Goal: Contribute content: Add original content to the website for others to see

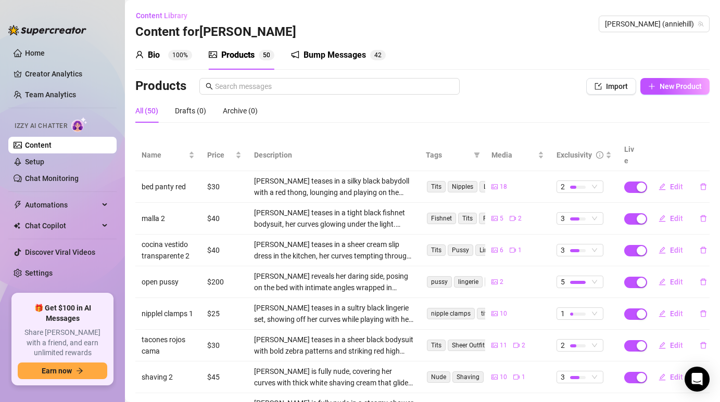
scroll to position [135, 0]
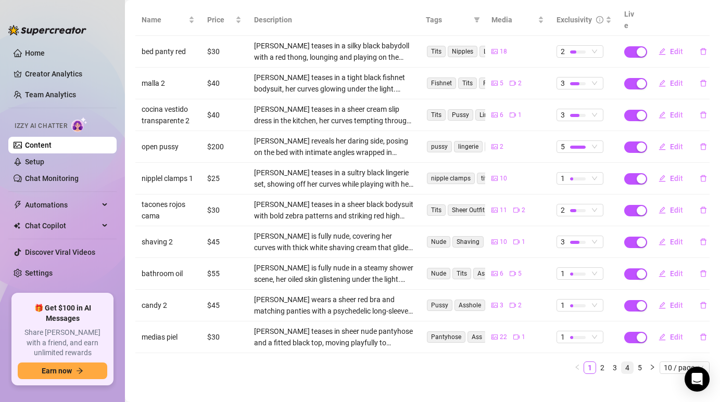
click at [625, 362] on link "4" at bounding box center [626, 367] width 11 height 11
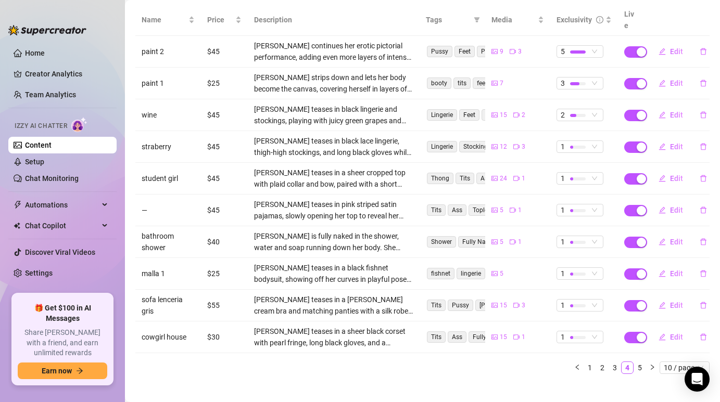
scroll to position [111, 0]
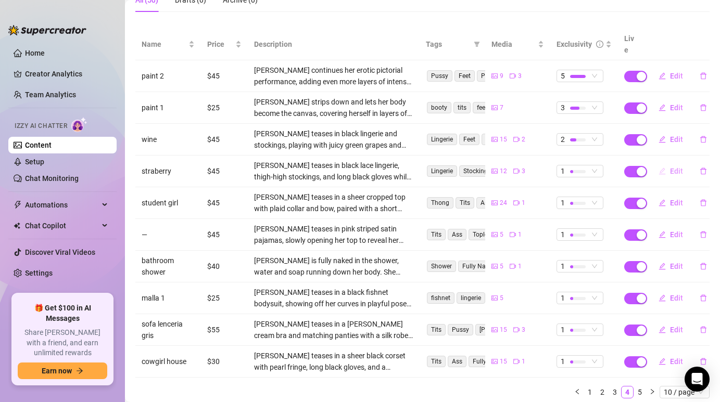
click at [669, 164] on button "Edit" at bounding box center [670, 171] width 41 height 17
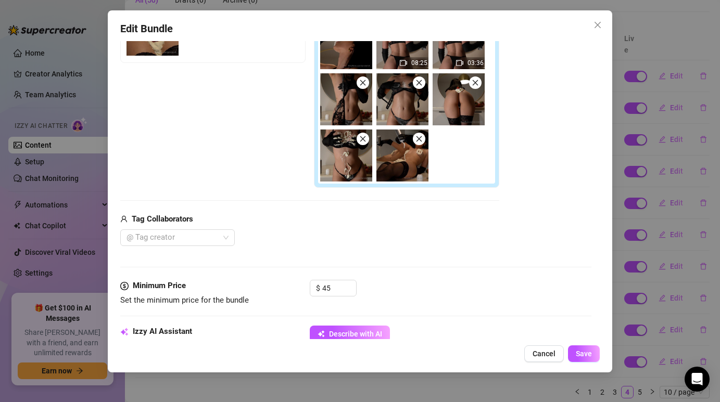
scroll to position [188, 0]
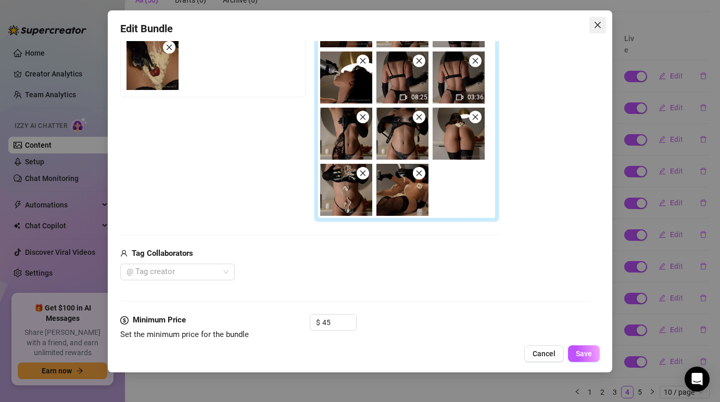
click at [591, 25] on span "Close" at bounding box center [597, 25] width 17 height 8
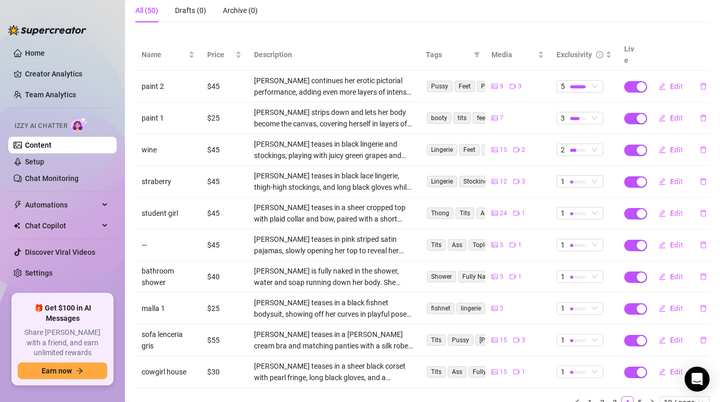
scroll to position [97, 0]
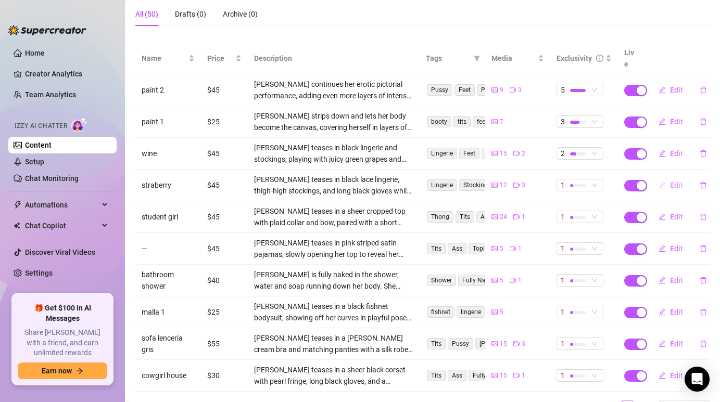
click at [670, 181] on span "Edit" at bounding box center [676, 185] width 13 height 8
type textarea "Type your message here..."
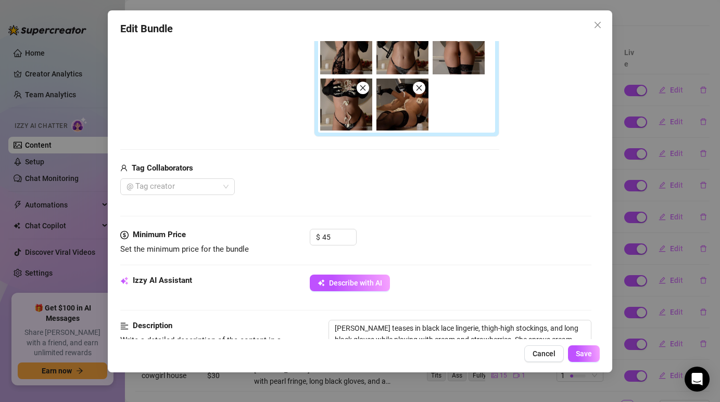
scroll to position [277, 0]
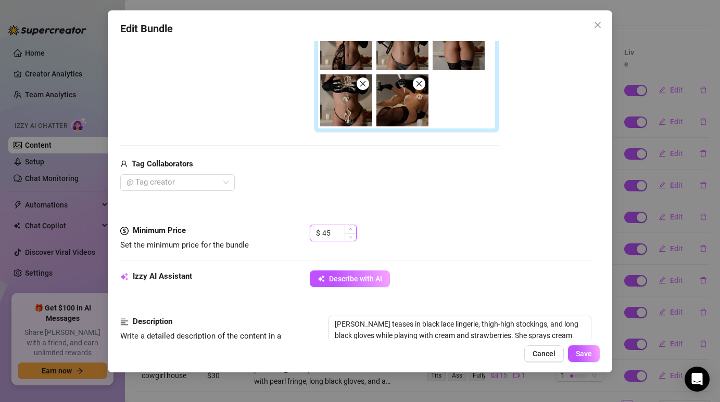
click at [332, 234] on input "45" at bounding box center [339, 233] width 34 height 16
click at [404, 230] on div "$ 40" at bounding box center [450, 238] width 281 height 26
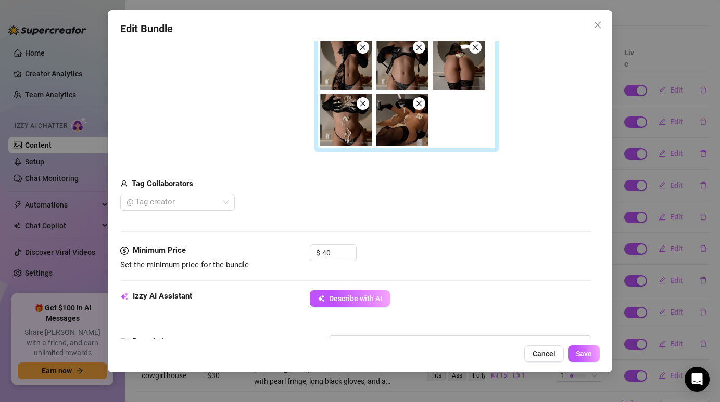
scroll to position [251, 0]
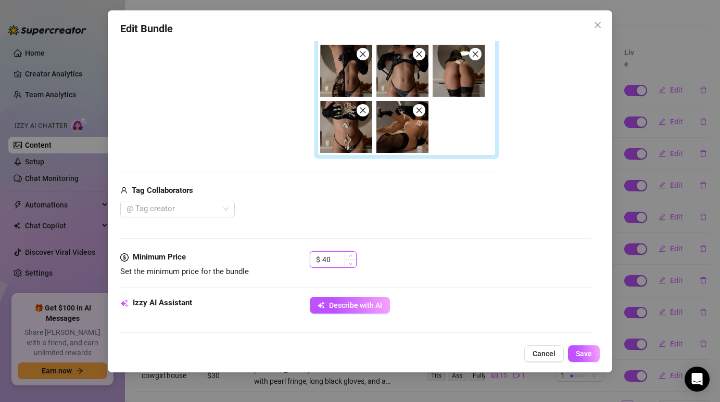
click at [338, 263] on input "40" at bounding box center [339, 260] width 34 height 16
type input "45"
click at [415, 249] on div "Media Add Media from Vault Free preview Pay to view 01:27 08:25 03:36 Tag Colla…" at bounding box center [355, 79] width 470 height 344
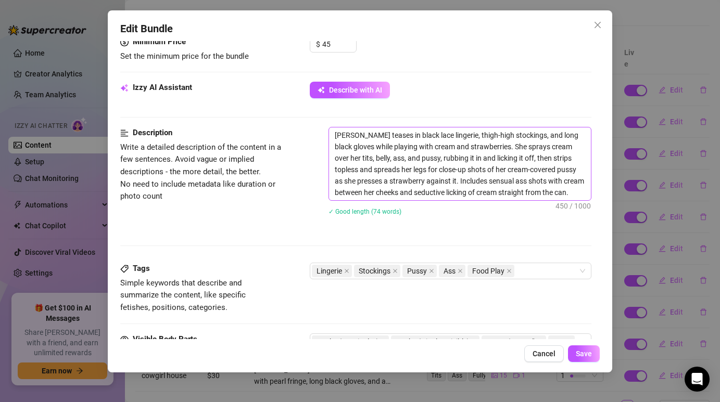
scroll to position [463, 0]
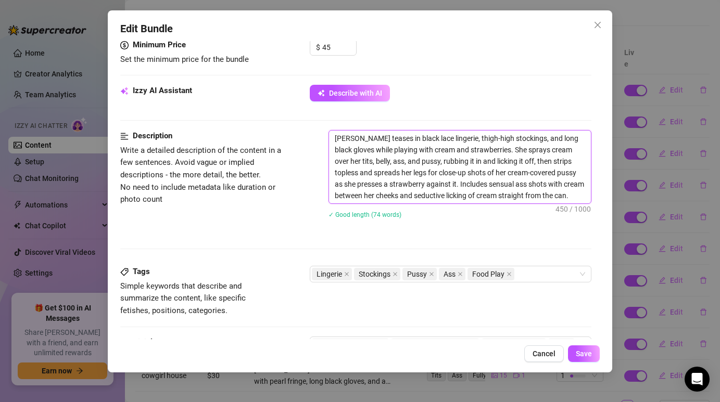
click at [339, 137] on textarea "[PERSON_NAME] teases in black lace lingerie, thigh-high stockings, and long bla…" at bounding box center [459, 167] width 261 height 73
drag, startPoint x: 332, startPoint y: 138, endPoint x: 576, endPoint y: 193, distance: 249.6
click at [576, 194] on textarea "[PERSON_NAME] teases in black lace lingerie, thigh-high stockings, and long bla…" at bounding box center [459, 167] width 261 height 73
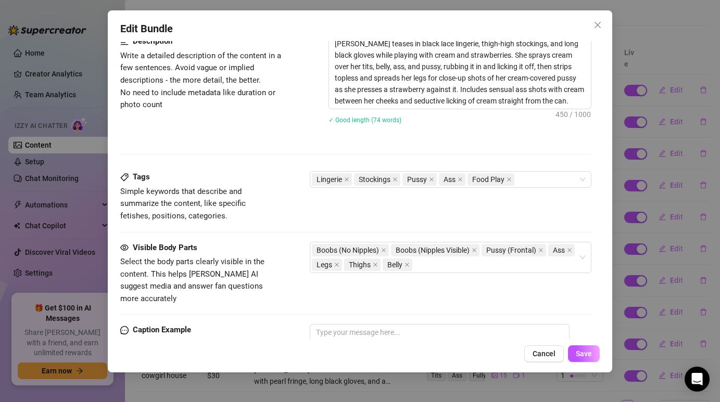
scroll to position [546, 0]
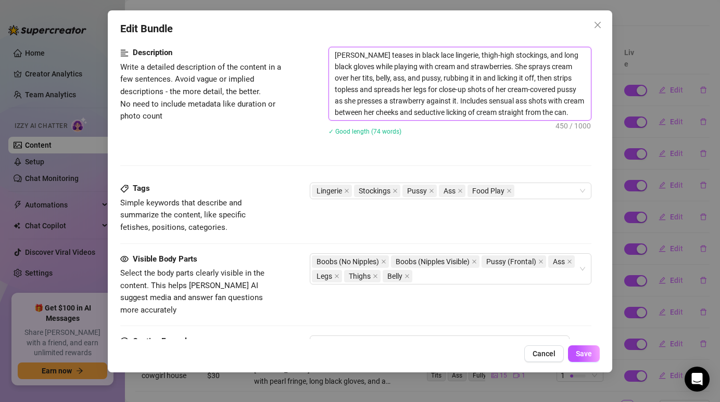
click at [451, 93] on textarea "[PERSON_NAME] teases in black lace lingerie, thigh-high stockings, and long bla…" at bounding box center [459, 83] width 261 height 73
type textarea "Describe the content (media) in a few sentences"
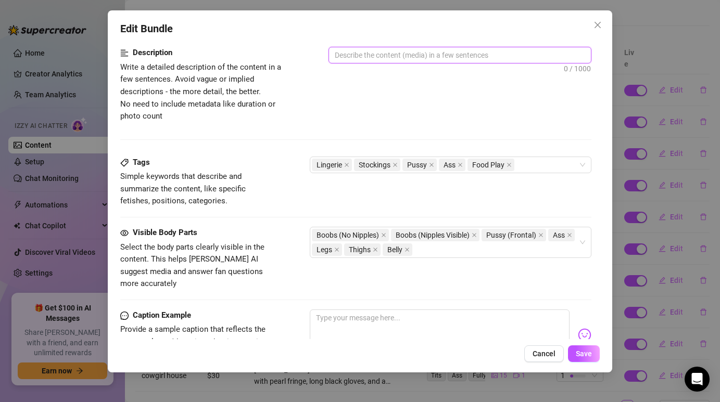
paste textarea "[PERSON_NAME] wears seductive black lingerie with thigh-high stockings and glov…"
type textarea "[PERSON_NAME] wears seductive black lingerie with thigh-high stockings and glov…"
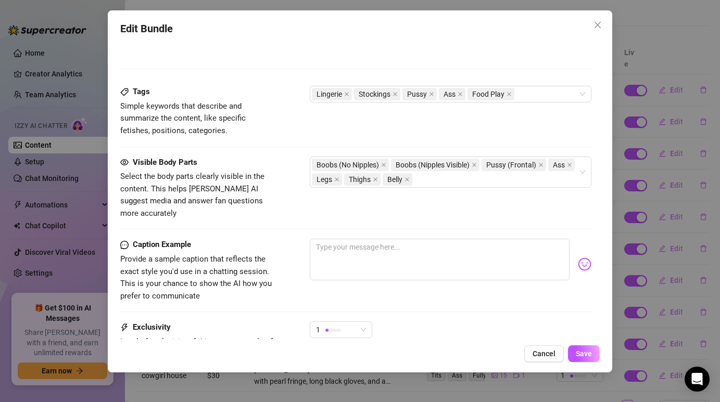
scroll to position [640, 0]
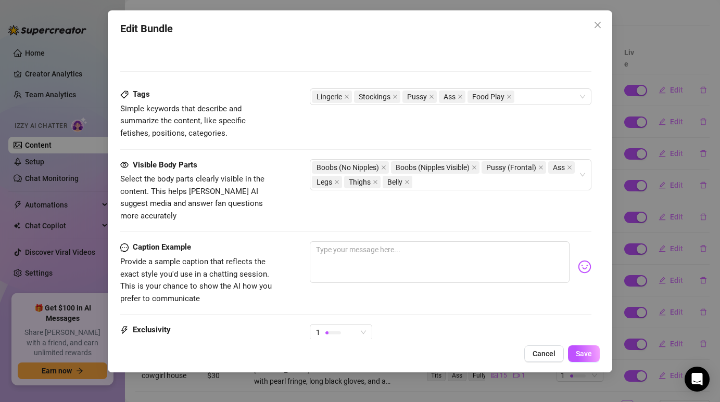
type textarea "[PERSON_NAME] wears seductive black lingerie with thigh-high stockings and glov…"
click at [458, 250] on textarea at bounding box center [439, 262] width 259 height 42
click at [455, 253] on textarea at bounding box center [439, 262] width 259 height 42
paste textarea "Want a taste of something sweet and messy? 🍓🥛 Watch me cover myself in cream an…"
type textarea "Want a taste of something sweet and messy? 🍓🥛 Watch me cover myself in cream an…"
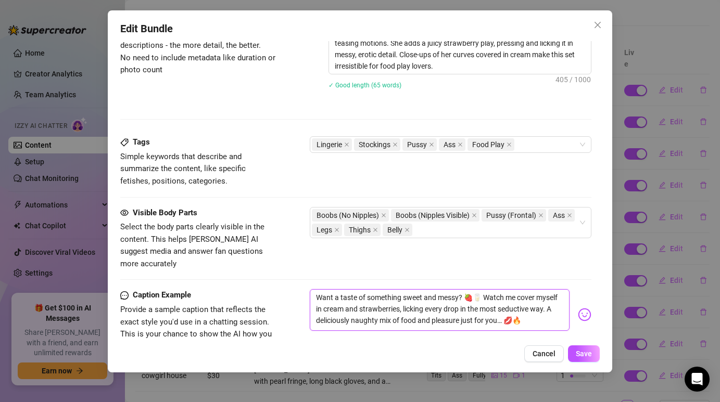
scroll to position [572, 0]
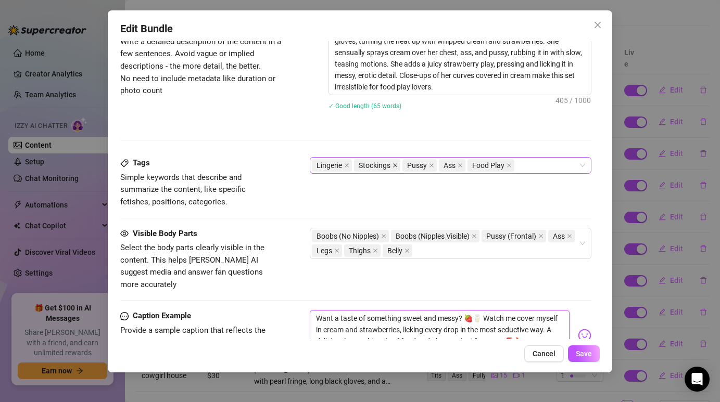
click at [394, 166] on icon "close" at bounding box center [394, 165] width 5 height 5
click at [411, 165] on icon "close" at bounding box center [411, 165] width 5 height 5
click at [470, 161] on div "Lingerie Pussy Food Play" at bounding box center [445, 165] width 266 height 15
type textarea "Want a taste of something sweet and messy? 🍓🥛 Watch me cover myself in cream an…"
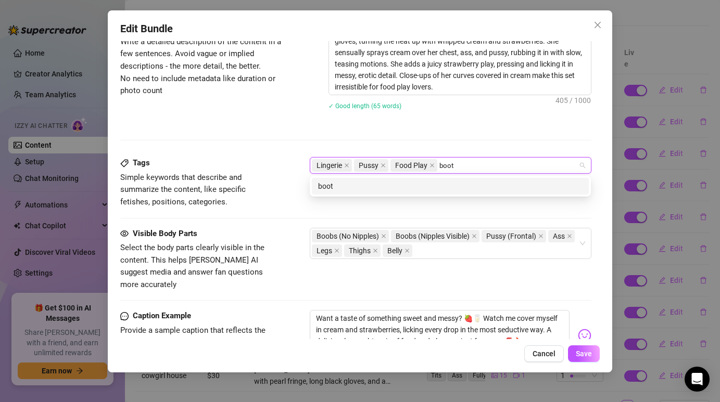
type input "booty"
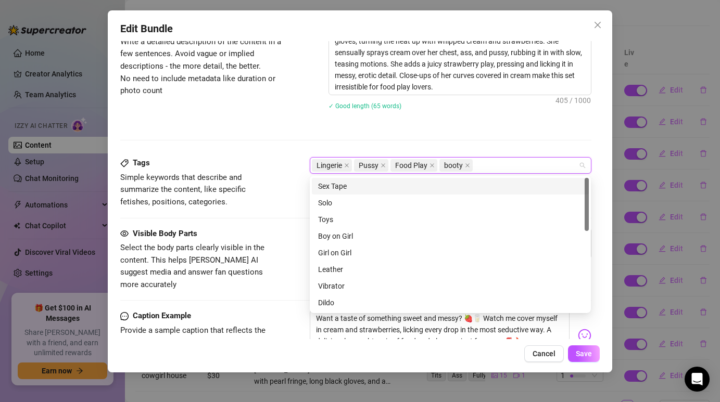
click at [439, 121] on div "[PERSON_NAME] wears seductive black lingerie with thigh-high stockings and glov…" at bounding box center [459, 72] width 262 height 102
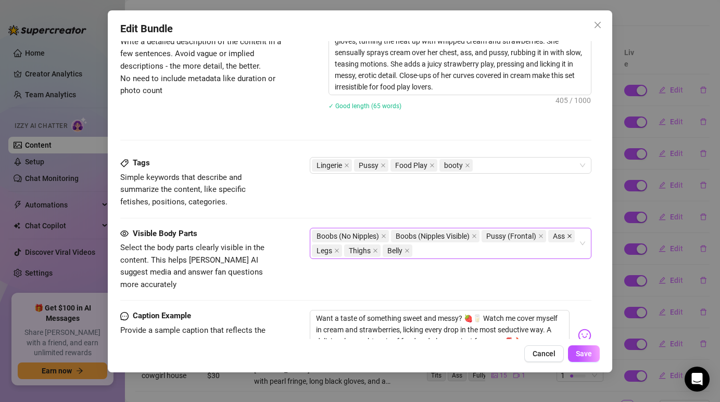
click at [568, 238] on icon "close" at bounding box center [570, 236] width 4 height 4
click at [459, 253] on div "Boobs (No Nipples) Boobs (Nipples Visible) Pussy (Frontal) Legs Thighs Belly" at bounding box center [445, 243] width 266 height 29
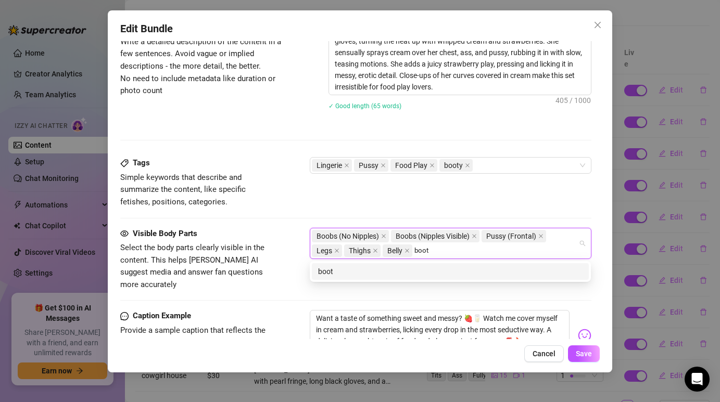
type input "booty"
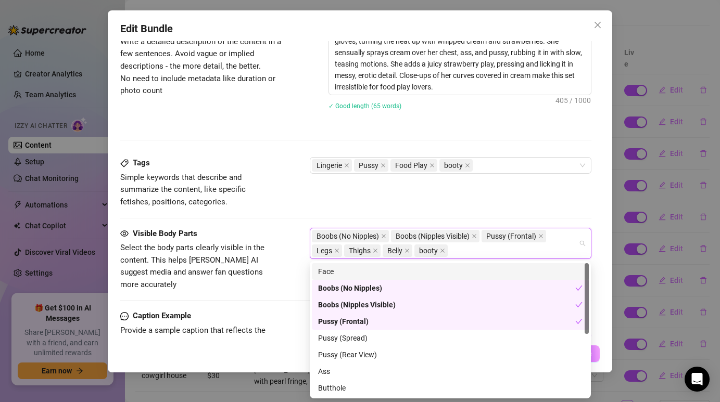
click at [451, 209] on div "Tags Simple keywords that describe and summarize the content, like specific fet…" at bounding box center [355, 192] width 470 height 70
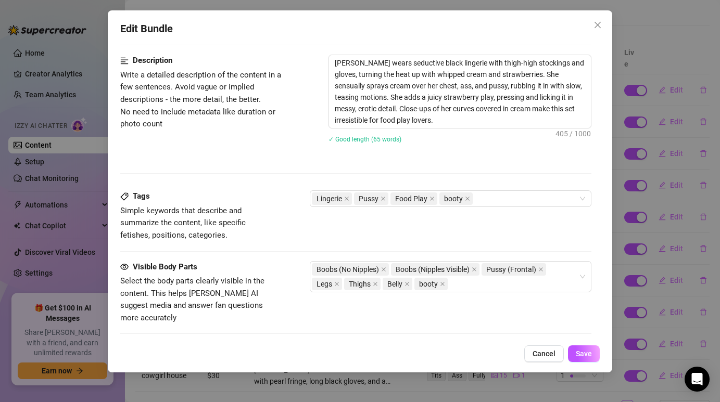
scroll to position [741, 0]
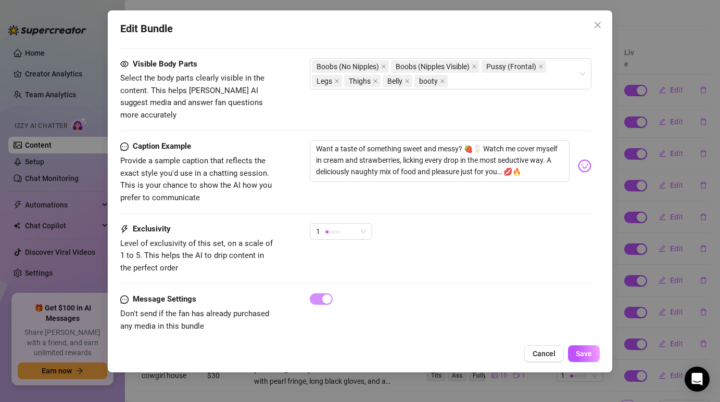
click at [356, 229] on div "1" at bounding box center [341, 236] width 62 height 26
click at [362, 224] on span "1" at bounding box center [341, 232] width 50 height 16
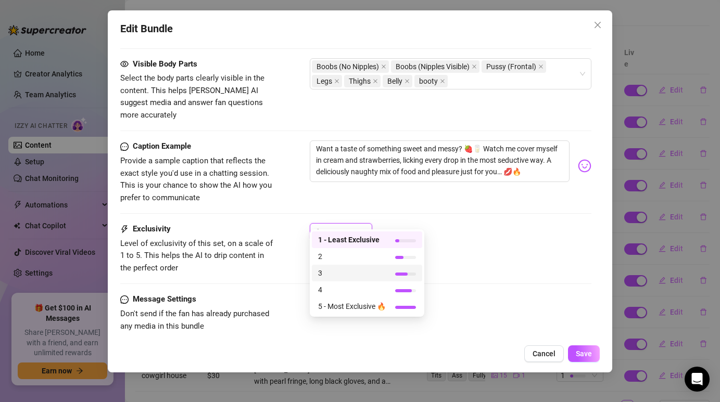
click at [362, 273] on span "3" at bounding box center [352, 272] width 68 height 11
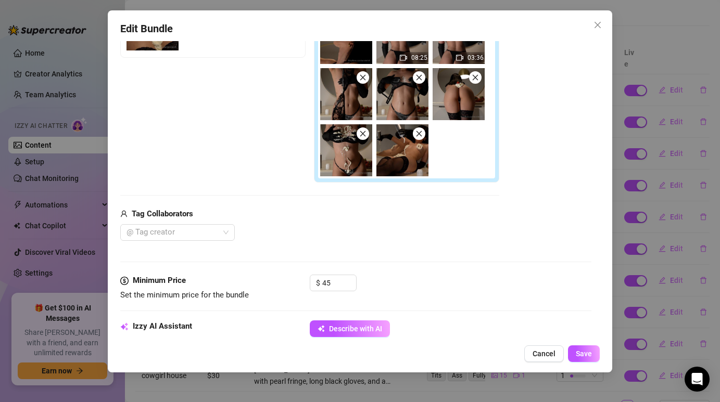
scroll to position [231, 0]
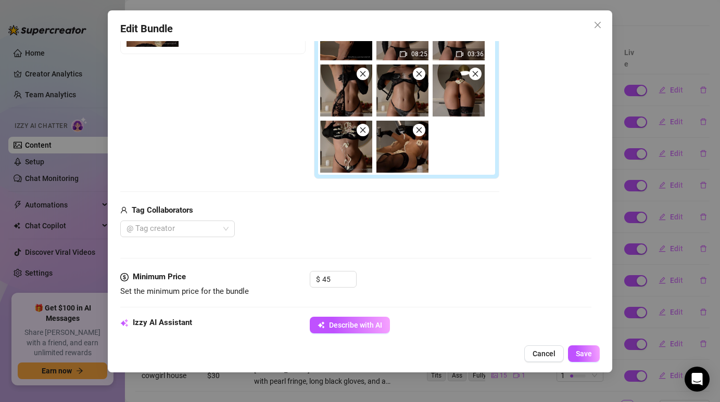
click at [422, 75] on span at bounding box center [419, 74] width 12 height 12
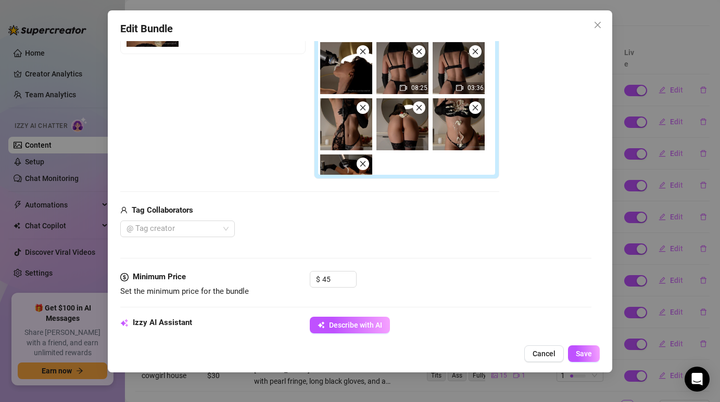
click at [472, 51] on icon "close" at bounding box center [474, 51] width 7 height 7
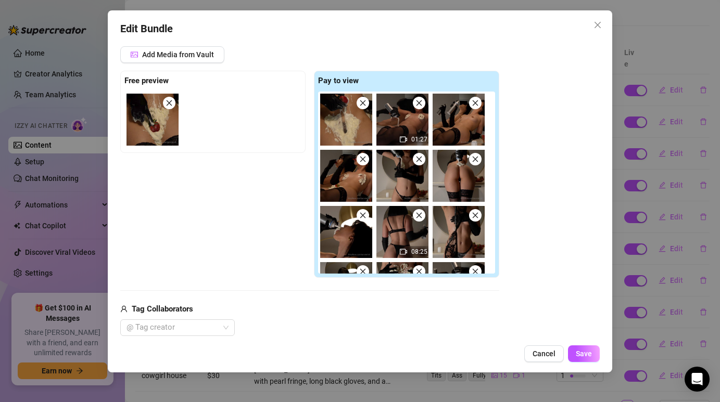
scroll to position [57, 0]
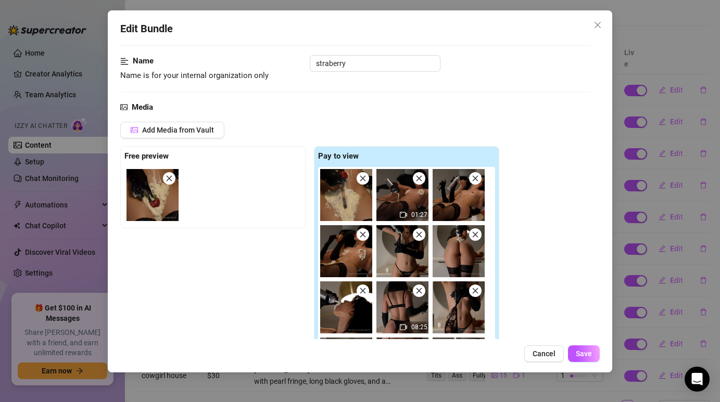
click at [418, 183] on span at bounding box center [419, 178] width 12 height 12
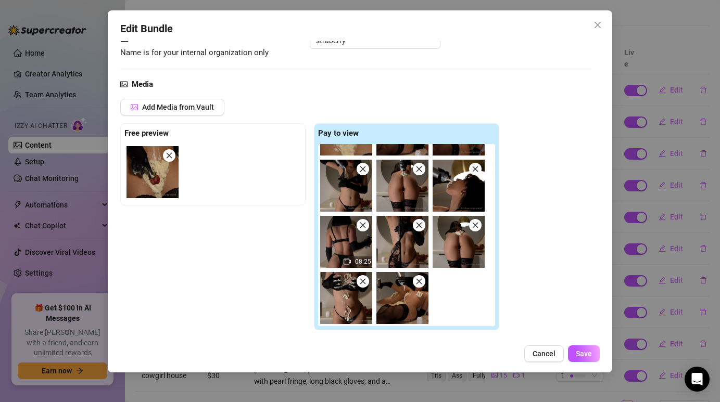
scroll to position [79, 0]
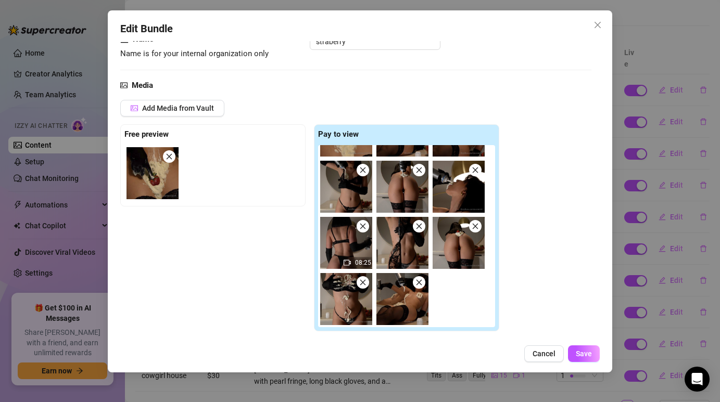
click at [420, 286] on icon "close" at bounding box center [418, 282] width 7 height 7
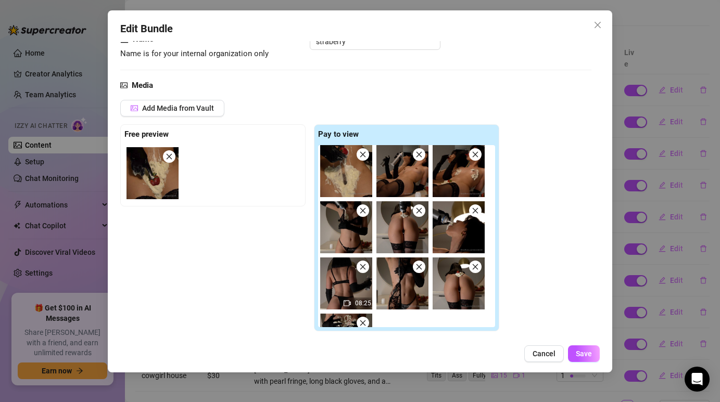
scroll to position [0, 0]
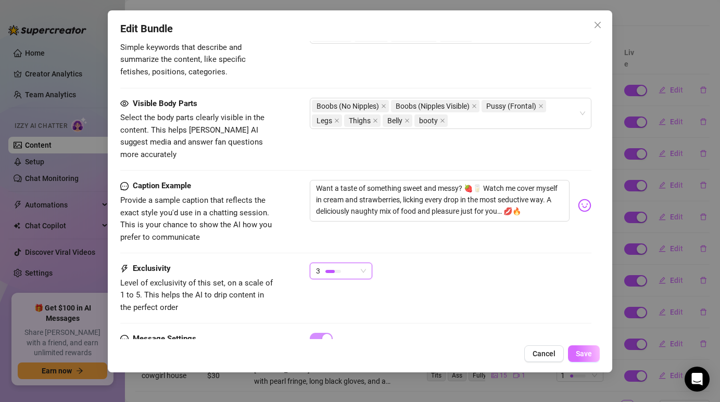
click at [587, 355] on span "Save" at bounding box center [583, 354] width 16 height 8
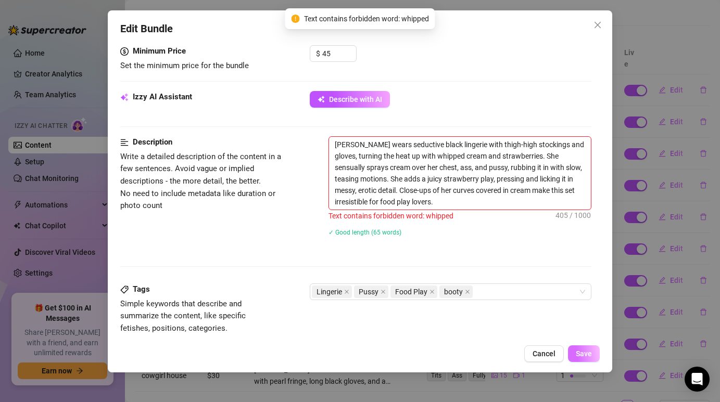
scroll to position [440, 0]
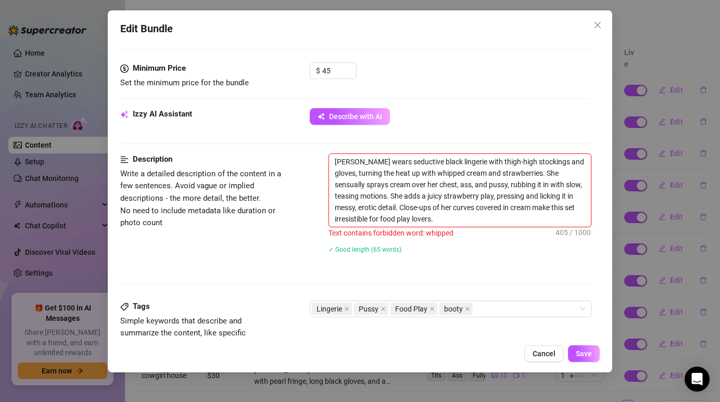
click at [422, 174] on textarea "[PERSON_NAME] wears seductive black lingerie with thigh-high stockings and glov…" at bounding box center [459, 190] width 261 height 73
type textarea "[PERSON_NAME] wears seductive black lingerie with thigh-high stockings and glov…"
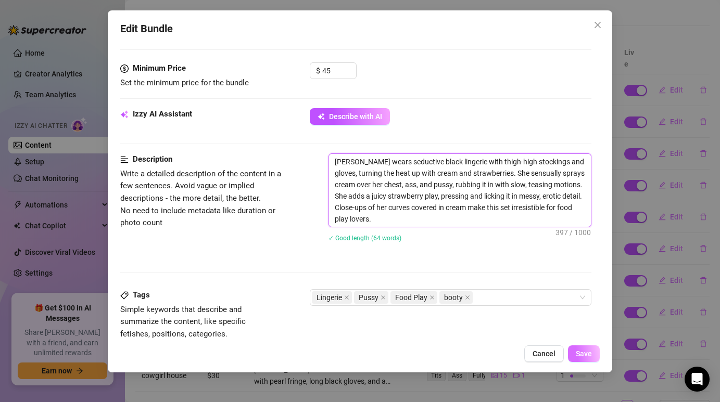
type textarea "[PERSON_NAME] wears seductive black lingerie with thigh-high stockings and glov…"
click at [578, 356] on span "Save" at bounding box center [583, 354] width 16 height 8
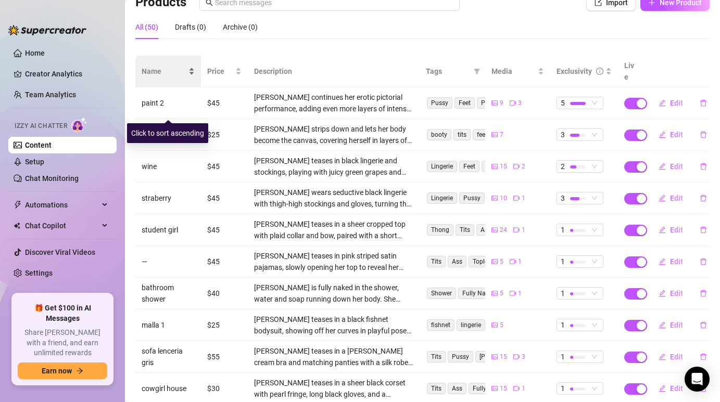
scroll to position [0, 0]
